Goal: Task Accomplishment & Management: Manage account settings

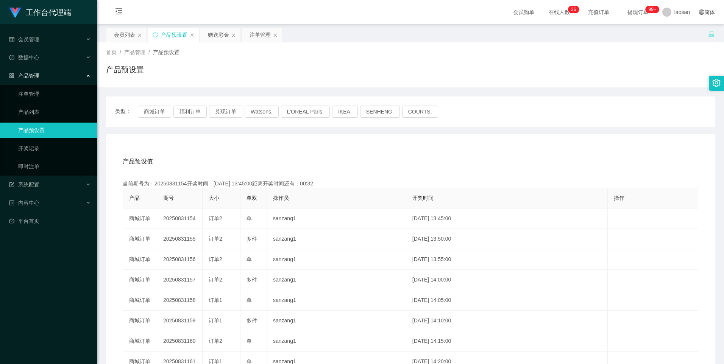
click at [218, 44] on div "首页 / 产品管理 / 产品预设置 / 产品预设置" at bounding box center [410, 64] width 627 height 45
click at [218, 34] on div "赠送彩金" at bounding box center [218, 35] width 21 height 14
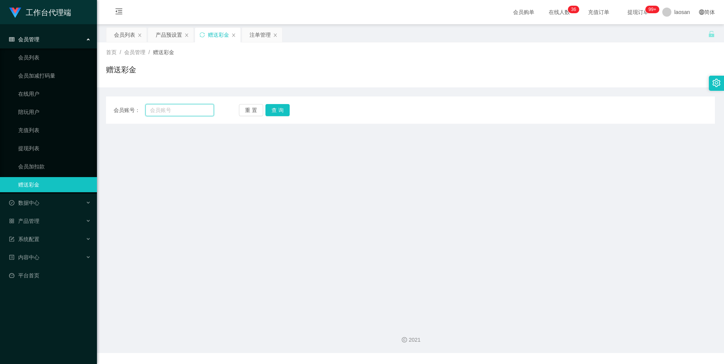
drag, startPoint x: 180, startPoint y: 111, endPoint x: 217, endPoint y: 111, distance: 37.1
click at [180, 111] on input "text" at bounding box center [179, 110] width 68 height 12
paste input "viviaan"
type input "viviaan"
click at [267, 114] on button "查 询" at bounding box center [277, 110] width 24 height 12
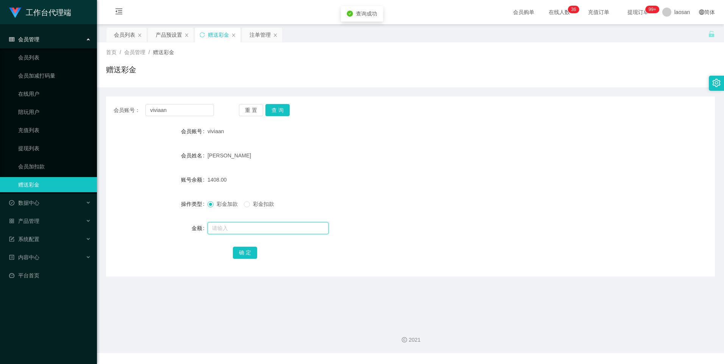
click at [245, 227] on input "text" at bounding box center [267, 228] width 121 height 12
type input "2600"
click at [241, 251] on button "确 定" at bounding box center [245, 253] width 24 height 12
click at [418, 153] on div "[PERSON_NAME]" at bounding box center [384, 155] width 355 height 15
click at [161, 39] on div "产品预设置" at bounding box center [169, 35] width 26 height 14
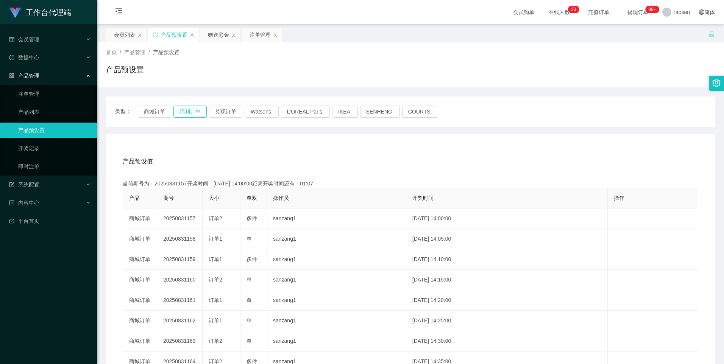
click at [196, 106] on button "福利订单" at bounding box center [189, 112] width 33 height 12
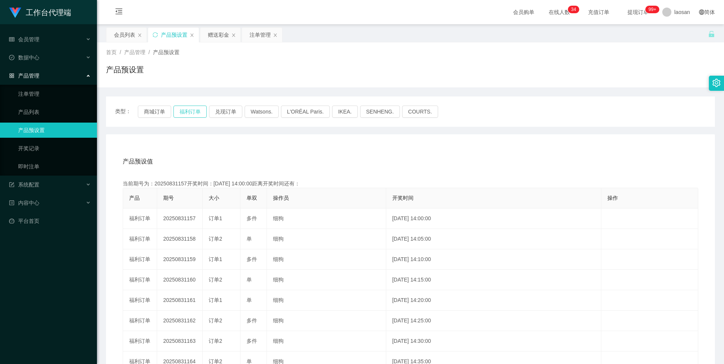
click at [196, 106] on button "福利订单" at bounding box center [189, 112] width 33 height 12
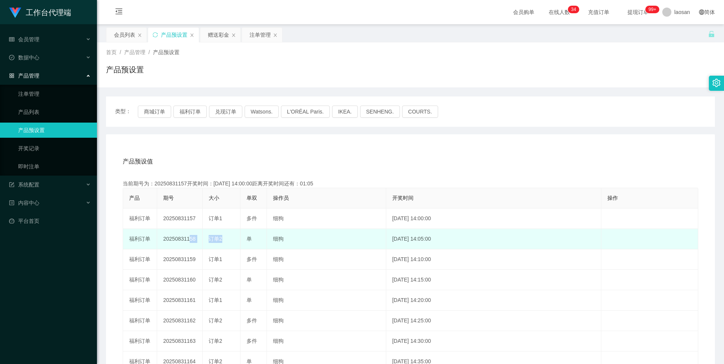
drag, startPoint x: 187, startPoint y: 241, endPoint x: 244, endPoint y: 235, distance: 57.1
click at [244, 235] on tr "福利订单 20250831158 订单2 单 细狗 [DATE] 14:05:00 编 辑 限制投注" at bounding box center [410, 239] width 575 height 20
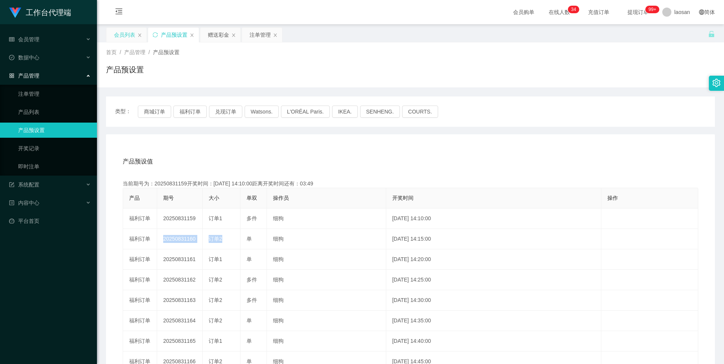
click at [130, 39] on div "会员列表" at bounding box center [124, 35] width 21 height 14
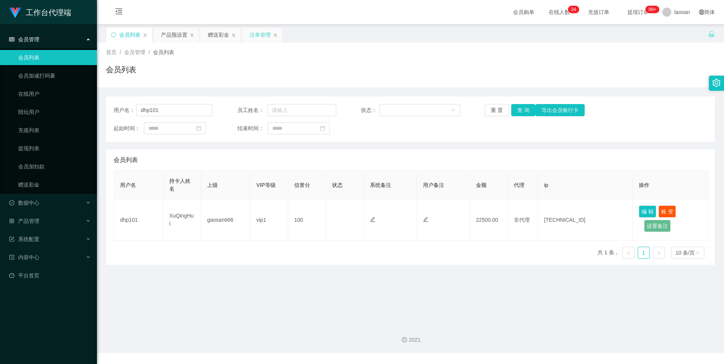
drag, startPoint x: 263, startPoint y: 32, endPoint x: 276, endPoint y: 34, distance: 12.3
click at [263, 33] on div "注单管理" at bounding box center [259, 35] width 21 height 14
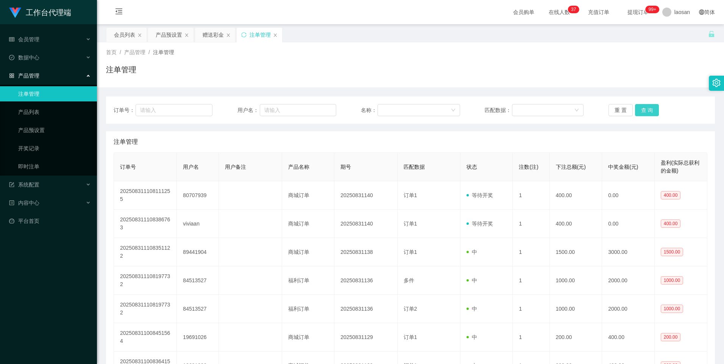
drag, startPoint x: 652, startPoint y: 111, endPoint x: 641, endPoint y: 111, distance: 11.0
click at [652, 111] on button "查 询" at bounding box center [647, 110] width 24 height 12
click at [641, 111] on button "查 询" at bounding box center [647, 110] width 24 height 12
click at [641, 111] on div "重 置 查 询" at bounding box center [657, 110] width 99 height 12
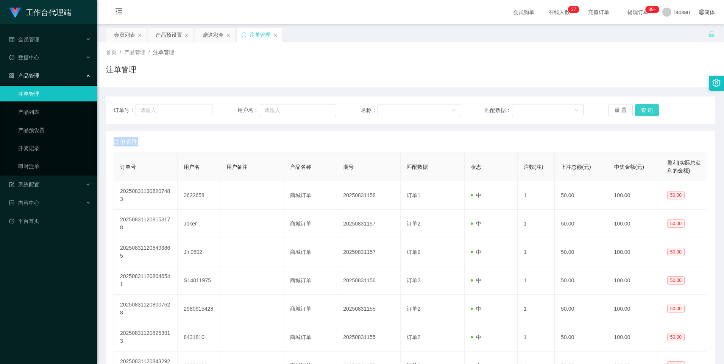
click at [641, 111] on button "查 询" at bounding box center [647, 110] width 24 height 12
drag, startPoint x: 284, startPoint y: 109, endPoint x: 472, endPoint y: 112, distance: 187.7
click at [284, 109] on input "text" at bounding box center [298, 110] width 76 height 12
paste input "viviaan"
type input "viviaan"
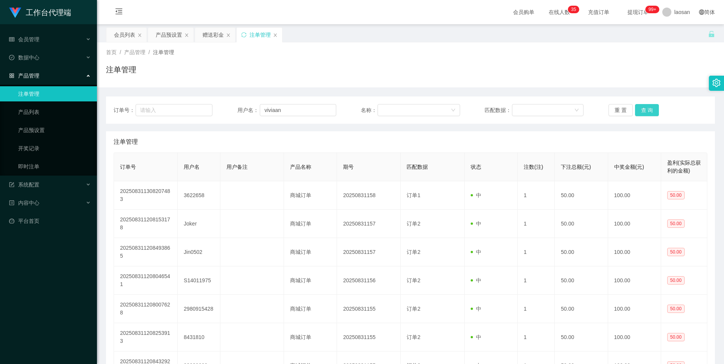
click at [640, 106] on button "查 询" at bounding box center [647, 110] width 24 height 12
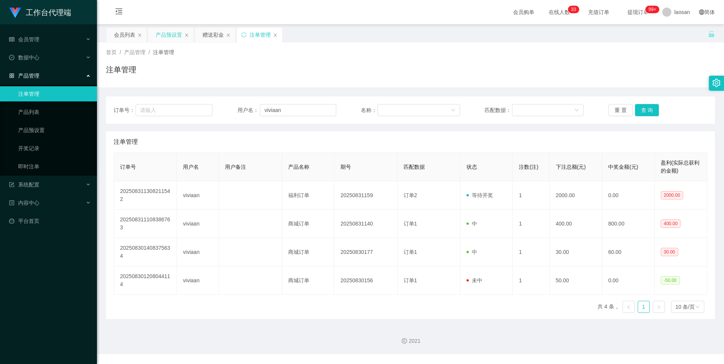
click at [173, 36] on div "产品预设置" at bounding box center [169, 35] width 26 height 14
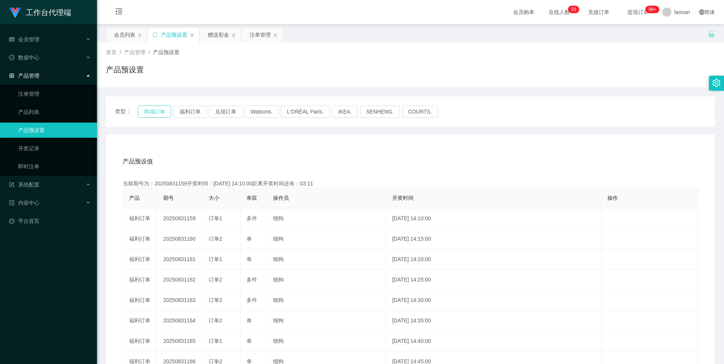
click at [160, 111] on button "商城订单" at bounding box center [154, 112] width 33 height 12
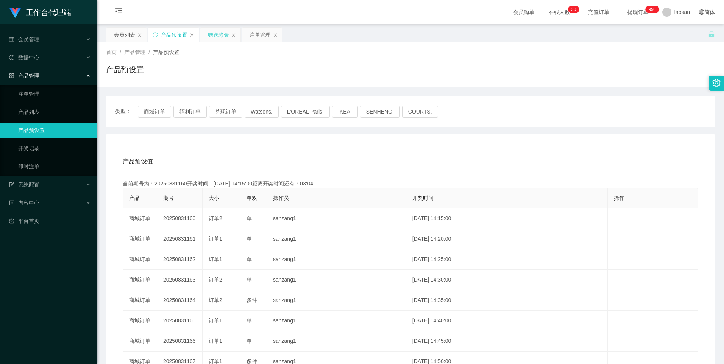
click at [220, 35] on div "赠送彩金" at bounding box center [218, 35] width 21 height 14
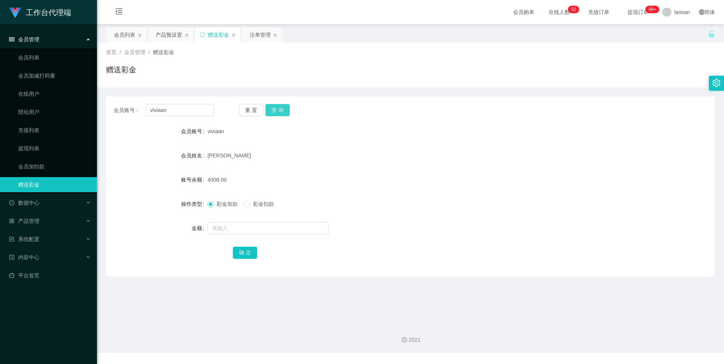
click at [271, 113] on button "查 询" at bounding box center [277, 110] width 24 height 12
click at [272, 113] on button "查 询" at bounding box center [277, 110] width 24 height 12
click at [247, 227] on input "text" at bounding box center [267, 228] width 121 height 12
type input "4000"
click at [244, 248] on button "确 定" at bounding box center [245, 253] width 24 height 12
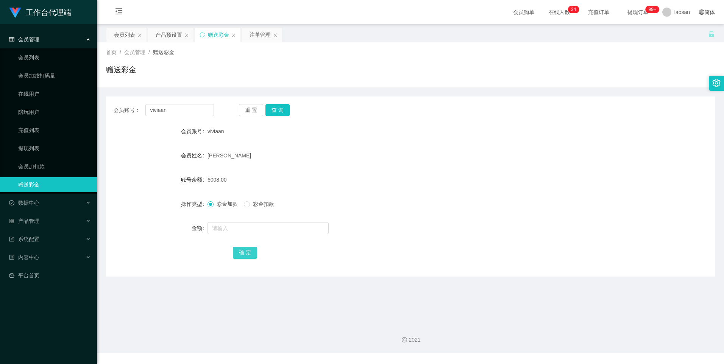
click at [248, 252] on button "确 定" at bounding box center [245, 253] width 24 height 12
click at [260, 42] on div "注单管理" at bounding box center [259, 35] width 21 height 14
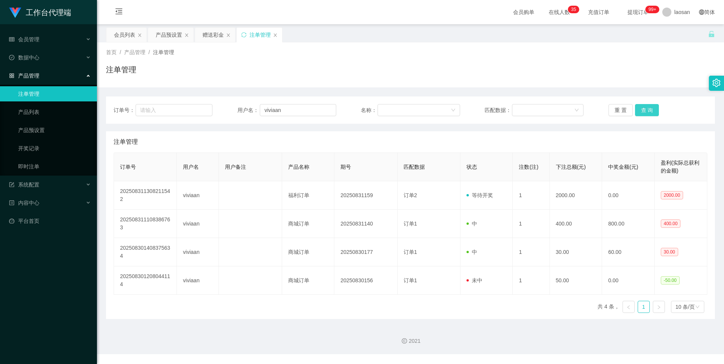
click at [641, 110] on button "查 询" at bounding box center [647, 110] width 24 height 12
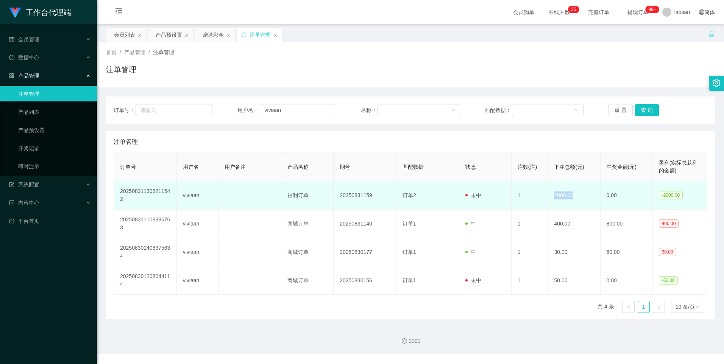
drag, startPoint x: 547, startPoint y: 198, endPoint x: 574, endPoint y: 194, distance: 27.6
click at [574, 194] on td "2000.00" at bounding box center [574, 195] width 52 height 28
